Goal: Navigation & Orientation: Find specific page/section

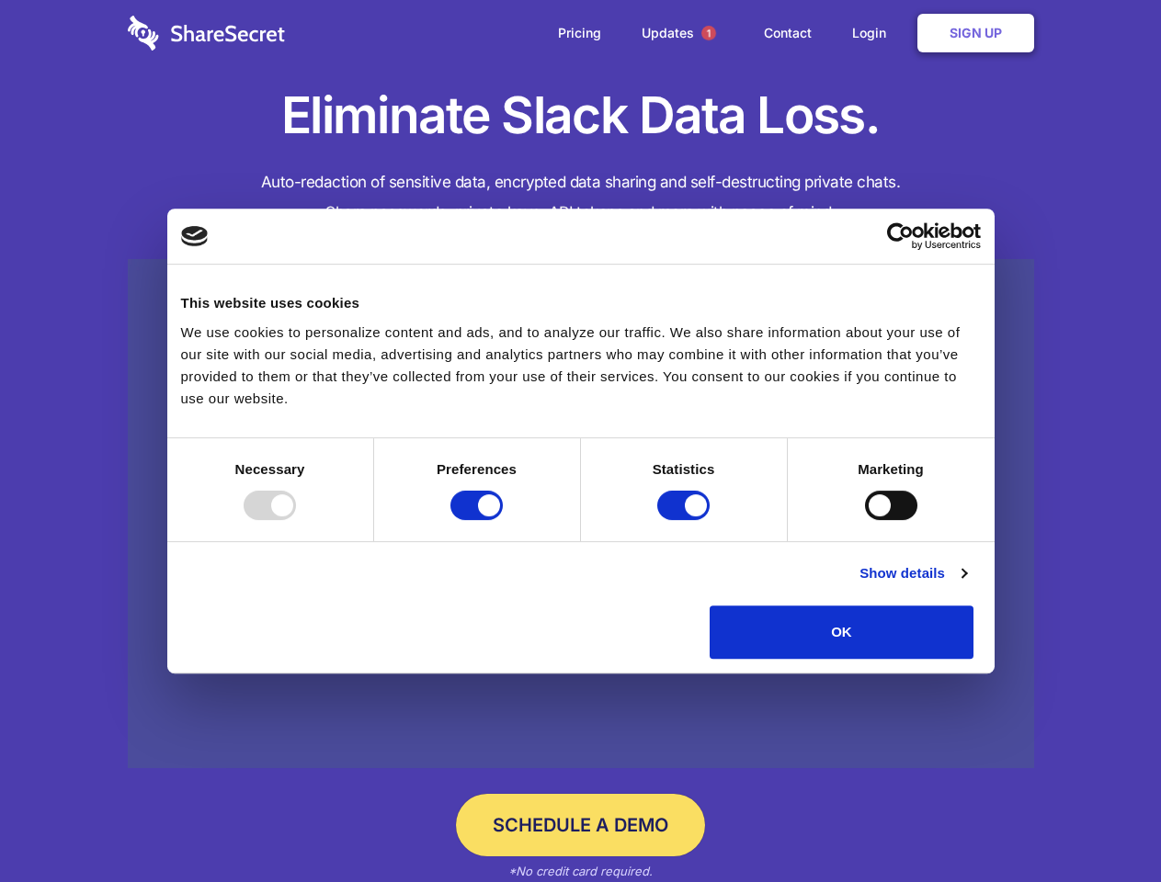
click at [296, 520] on div at bounding box center [270, 505] width 52 height 29
click at [503, 520] on input "Preferences" at bounding box center [476, 505] width 52 height 29
checkbox input "false"
click at [686, 520] on input "Statistics" at bounding box center [683, 505] width 52 height 29
checkbox input "false"
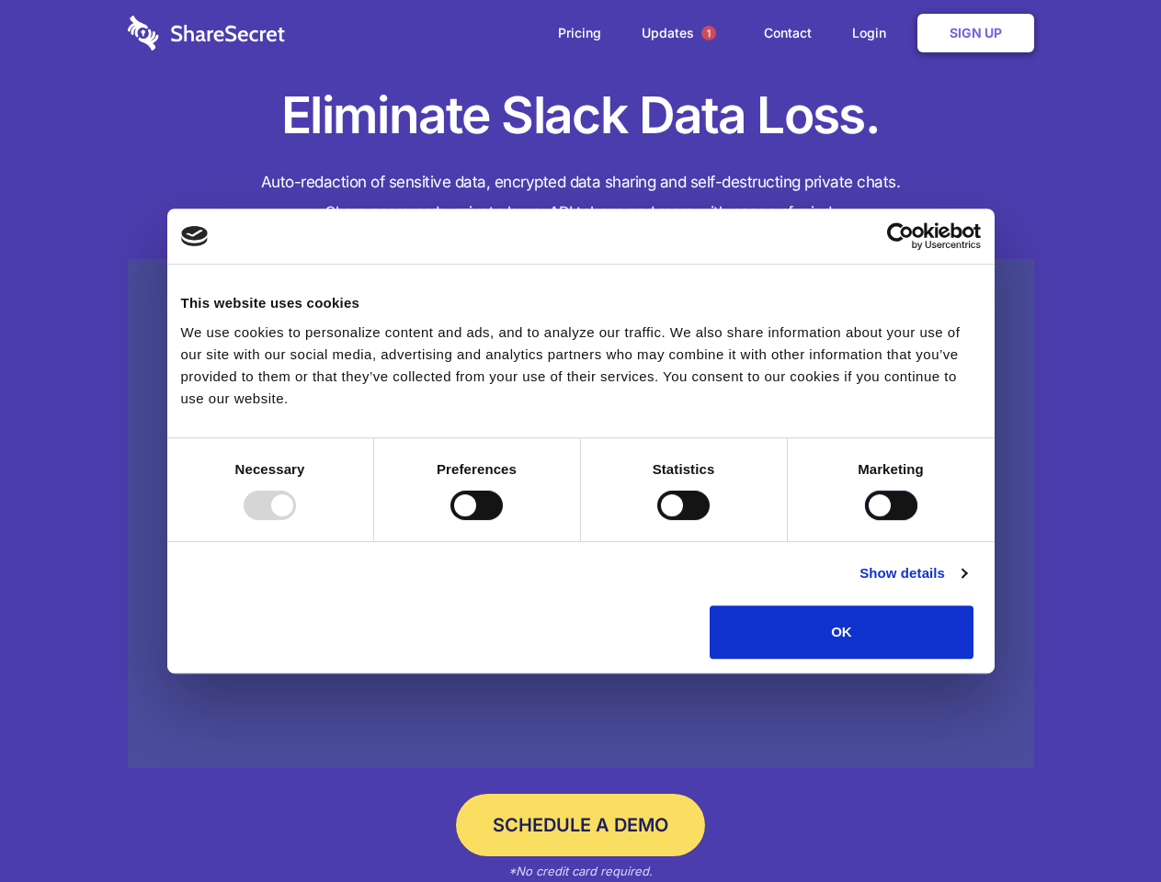
click at [865, 520] on input "Marketing" at bounding box center [891, 505] width 52 height 29
checkbox input "true"
click at [966, 585] on link "Show details" at bounding box center [912, 574] width 107 height 22
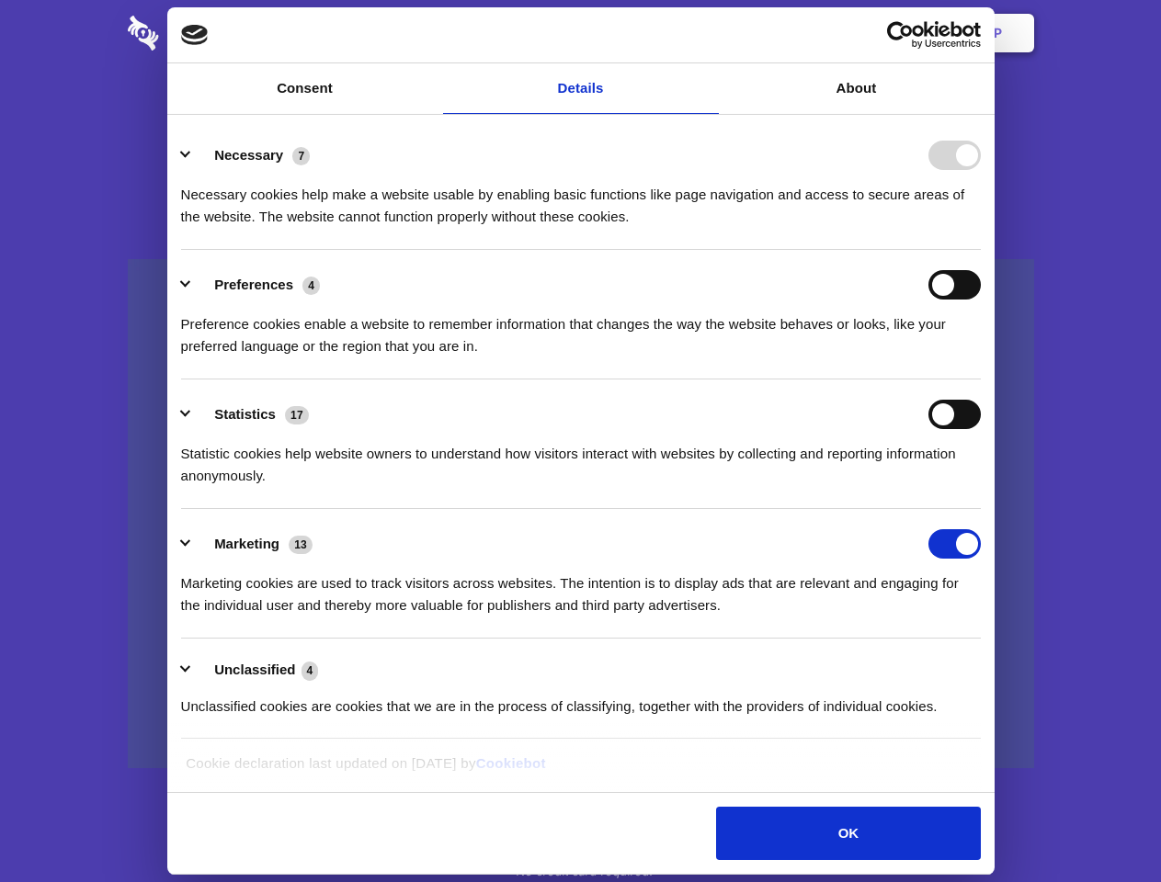
click at [981, 250] on li "Necessary 7 Necessary cookies help make a website usable by enabling basic func…" at bounding box center [581, 185] width 800 height 130
click at [708, 33] on span "1" at bounding box center [708, 33] width 15 height 15
